Goal: Transaction & Acquisition: Purchase product/service

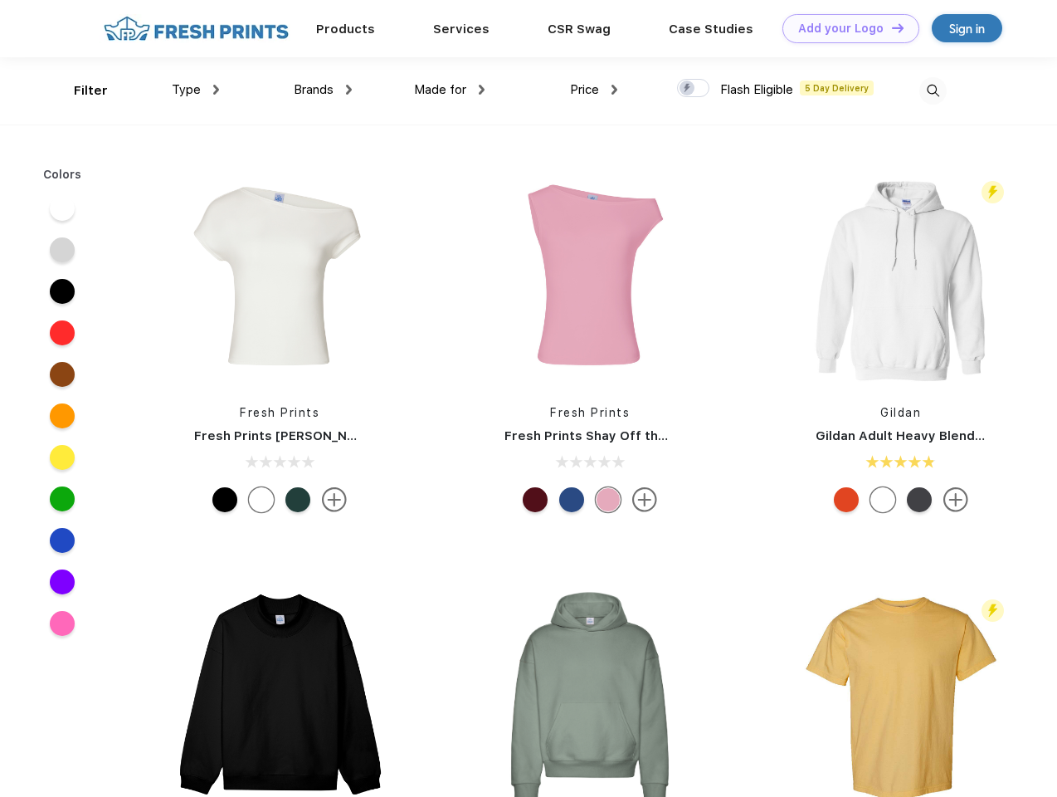
click at [845, 28] on link "Add your Logo Design Tool" at bounding box center [850, 28] width 137 height 29
click at [0, 0] on div "Design Tool" at bounding box center [0, 0] width 0 height 0
click at [890, 27] on link "Add your Logo Design Tool" at bounding box center [850, 28] width 137 height 29
click at [80, 90] on div "Filter" at bounding box center [91, 90] width 34 height 19
click at [196, 90] on span "Type" at bounding box center [186, 89] width 29 height 15
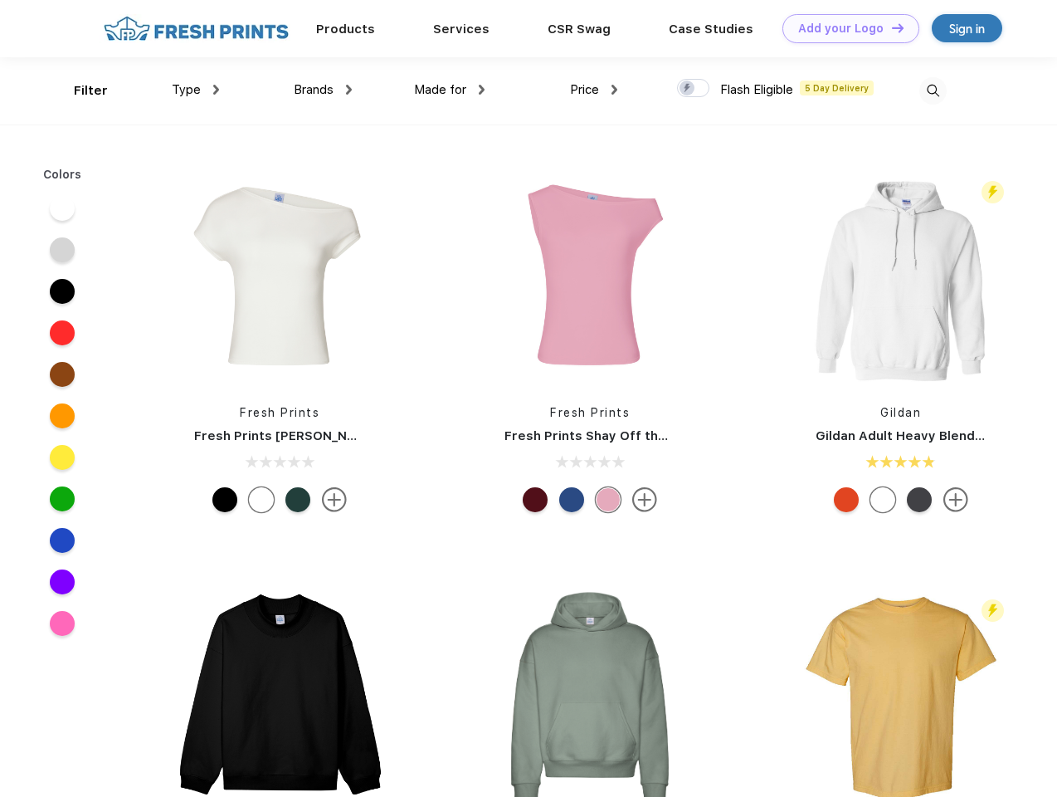
click at [323, 90] on span "Brands" at bounding box center [314, 89] width 40 height 15
click at [450, 90] on span "Made for" at bounding box center [440, 89] width 52 height 15
click at [594, 90] on span "Price" at bounding box center [584, 89] width 29 height 15
click at [694, 89] on div at bounding box center [693, 88] width 32 height 18
click at [688, 89] on input "checkbox" at bounding box center [682, 83] width 11 height 11
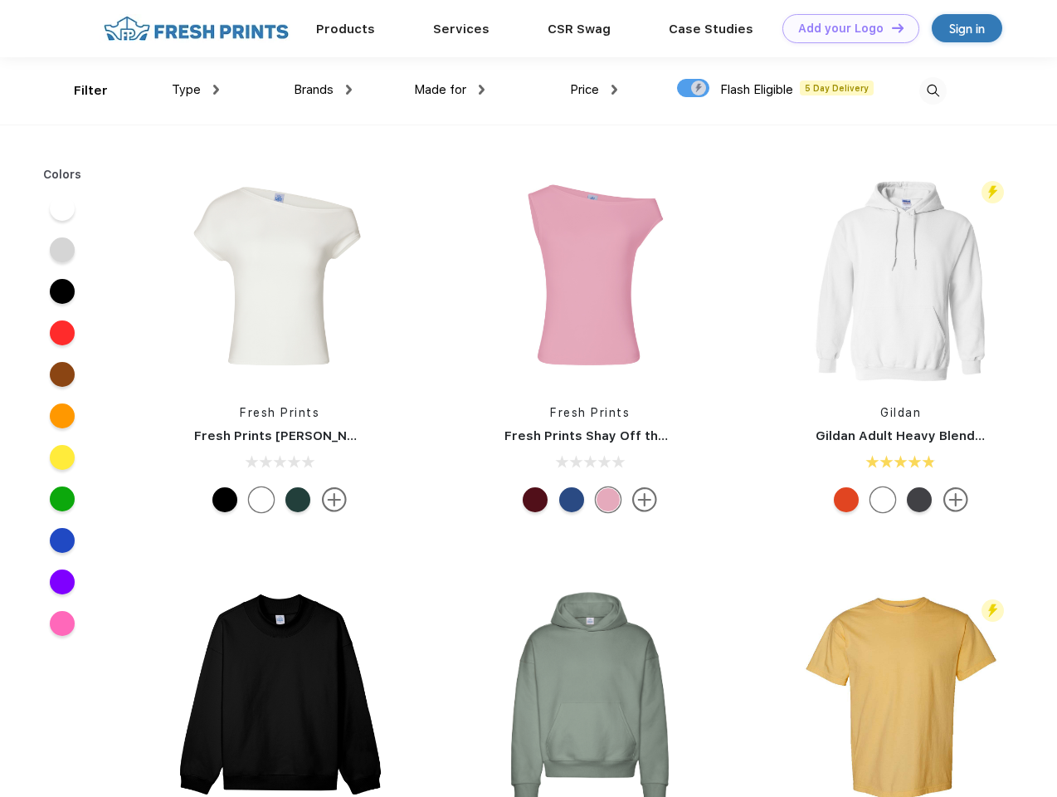
click at [933, 90] on img at bounding box center [932, 90] width 27 height 27
